Goal: Find contact information: Find contact information

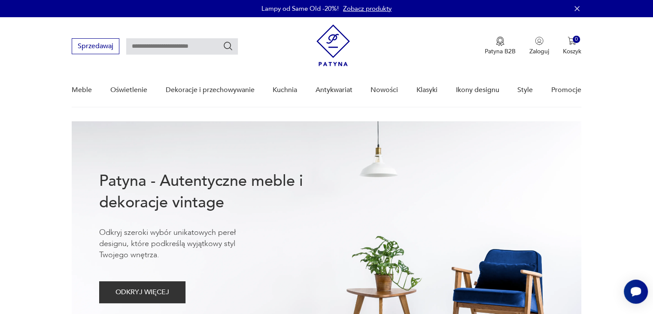
scroll to position [2093, 0]
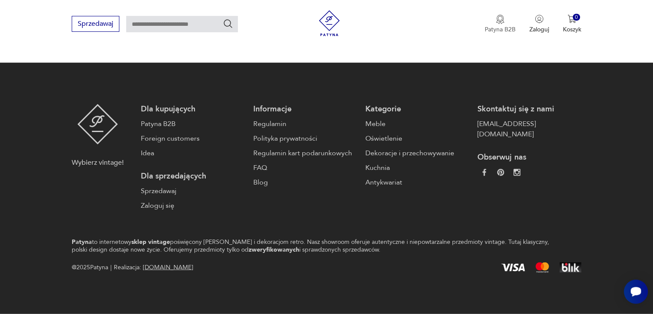
click at [499, 20] on img "button" at bounding box center [500, 19] width 9 height 9
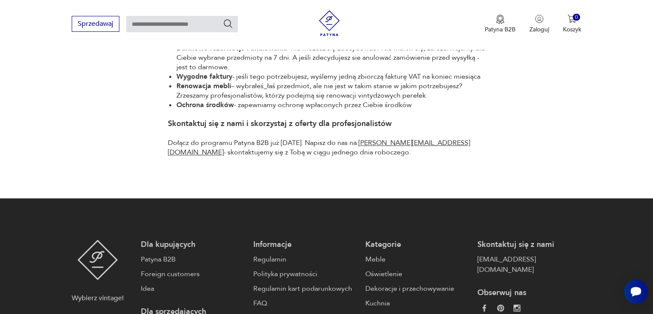
scroll to position [546, 0]
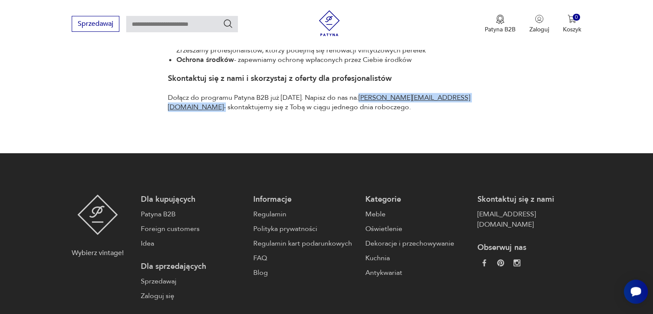
drag, startPoint x: 421, startPoint y: 94, endPoint x: 351, endPoint y: 94, distance: 70.0
click at [351, 94] on p "Dołącz do programu Patyna B2B już [DATE]. Napisz do nas na: [PERSON_NAME][EMAIL…" at bounding box center [327, 102] width 318 height 19
copy p "[PERSON_NAME][EMAIL_ADDRESS][DOMAIN_NAME]"
